Goal: Task Accomplishment & Management: Manage account settings

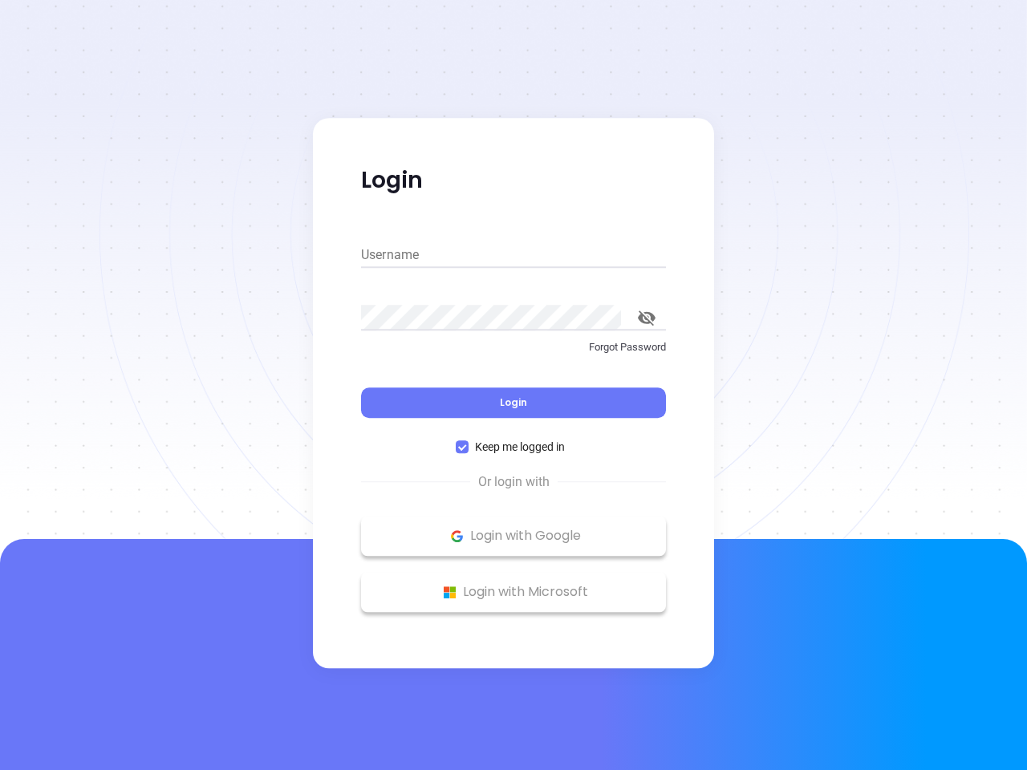
click at [514, 385] on div "Login" at bounding box center [513, 393] width 305 height 50
click at [514, 255] on input "Username" at bounding box center [513, 255] width 305 height 26
click at [647, 318] on icon "toggle password visibility" at bounding box center [647, 318] width 18 height 15
click at [514, 403] on span "Login" at bounding box center [513, 403] width 27 height 14
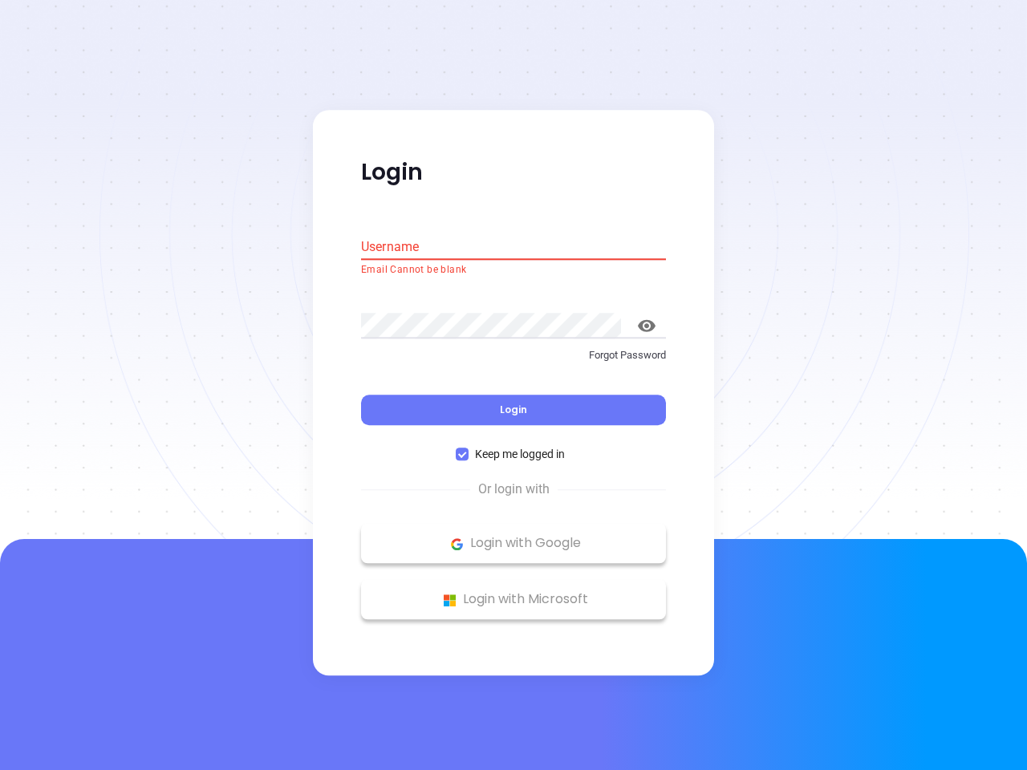
click at [514, 447] on span "Keep me logged in" at bounding box center [520, 455] width 103 height 18
click at [469, 449] on input "Keep me logged in" at bounding box center [462, 455] width 13 height 13
checkbox input "false"
click at [514, 536] on p "Login with Google" at bounding box center [513, 544] width 289 height 24
click at [514, 592] on p "Login with Microsoft" at bounding box center [513, 600] width 289 height 24
